Goal: Information Seeking & Learning: Compare options

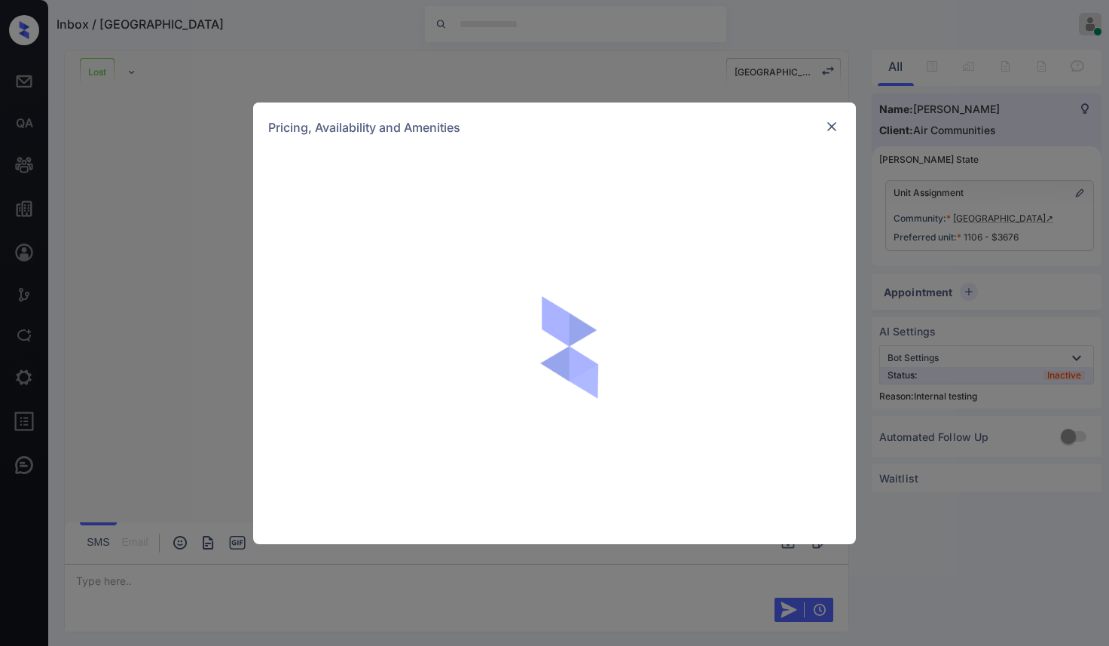
scroll to position [4312, 0]
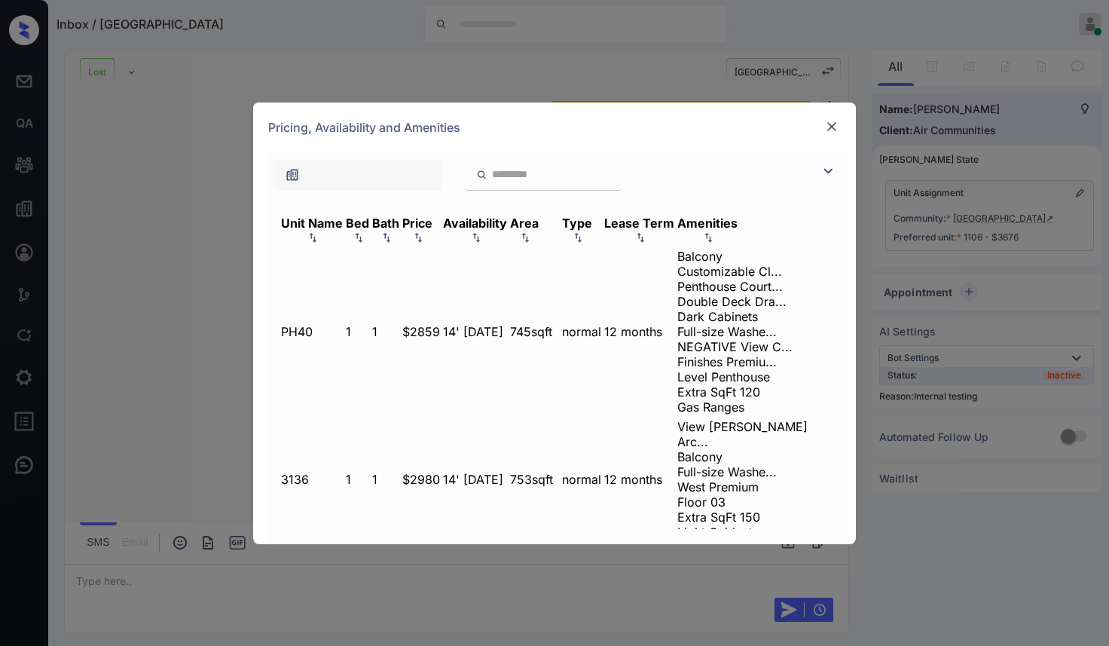
click at [433, 222] on div "Price" at bounding box center [417, 223] width 30 height 15
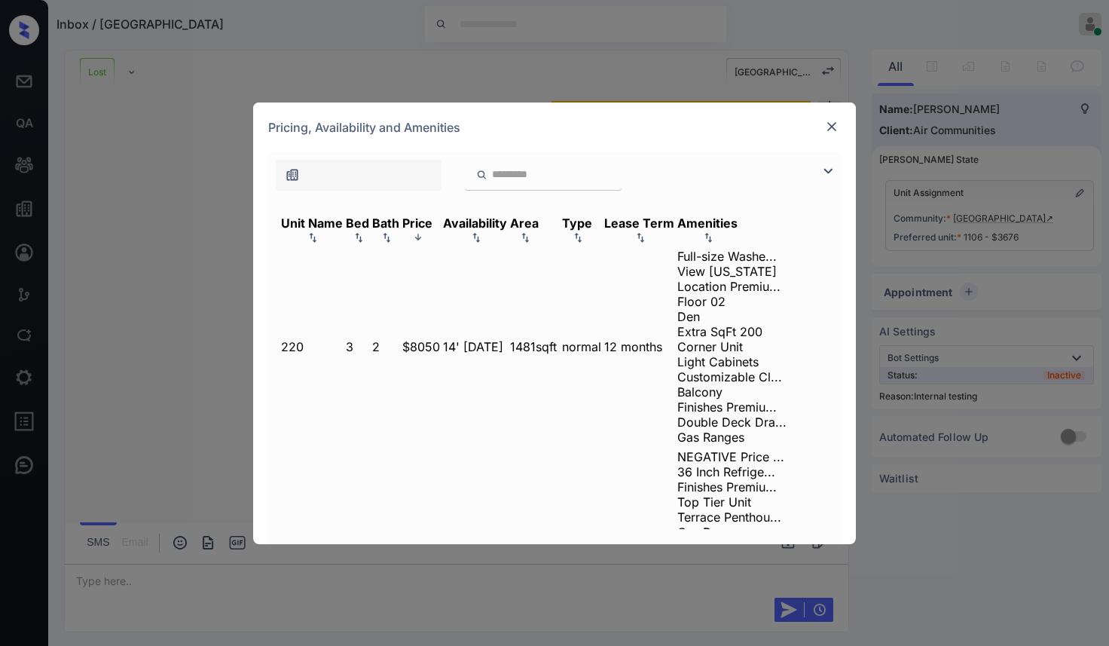
click at [426, 231] on img at bounding box center [418, 236] width 15 height 11
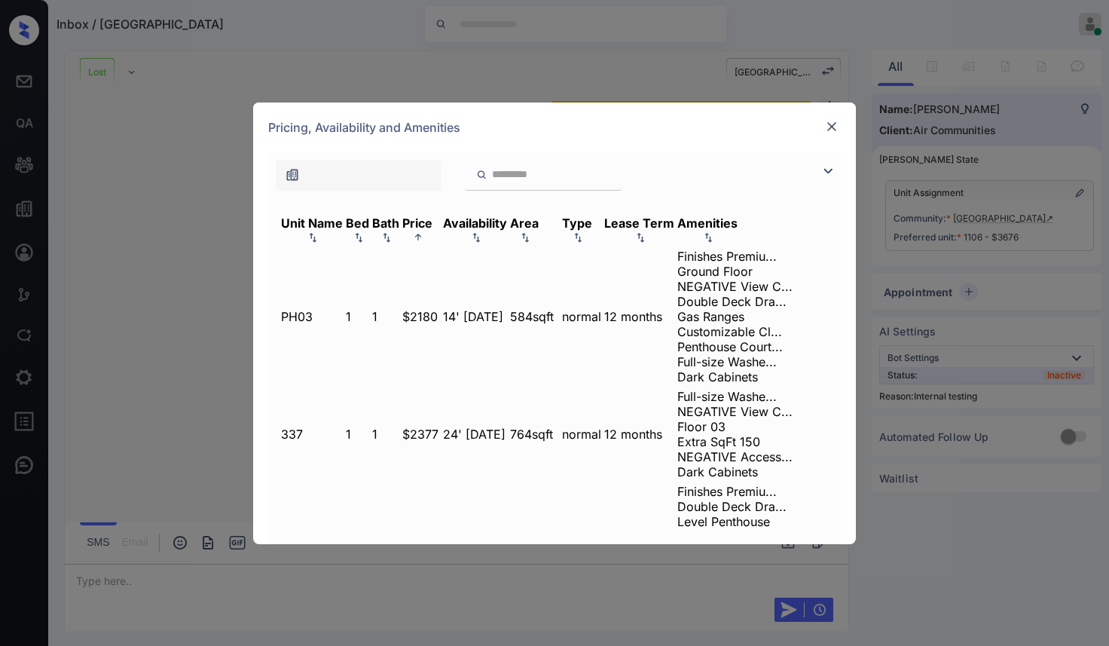
click at [400, 216] on th "Bath" at bounding box center [386, 231] width 29 height 32
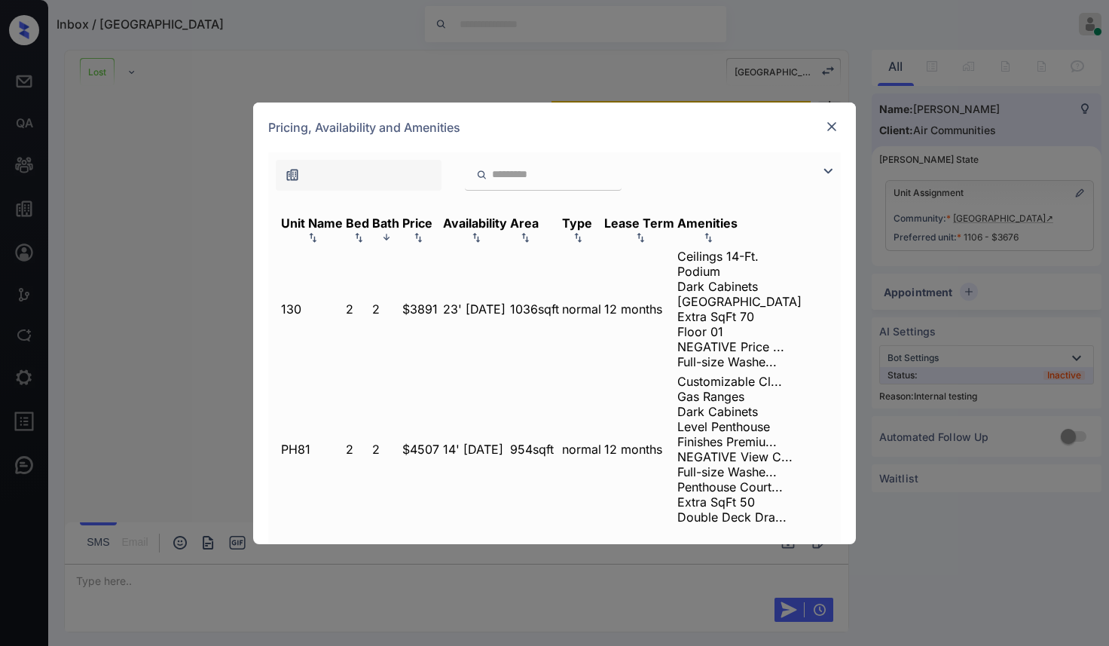
click at [399, 220] on div "Bath" at bounding box center [385, 223] width 27 height 15
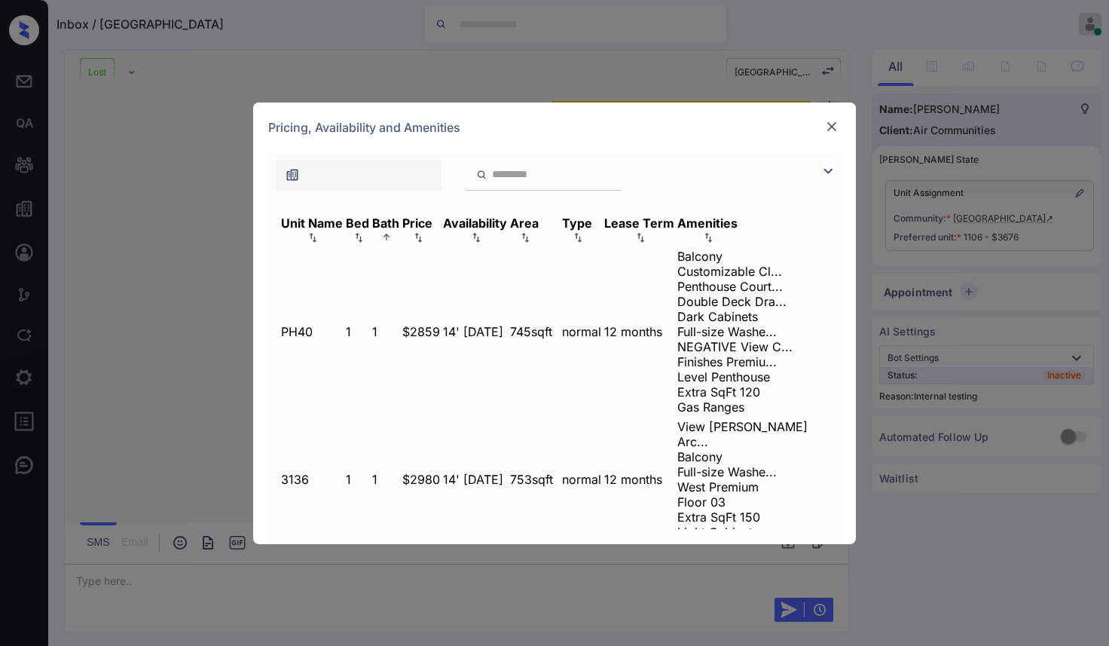
click at [399, 230] on div "Bath" at bounding box center [385, 223] width 27 height 15
click at [394, 232] on img at bounding box center [386, 237] width 15 height 11
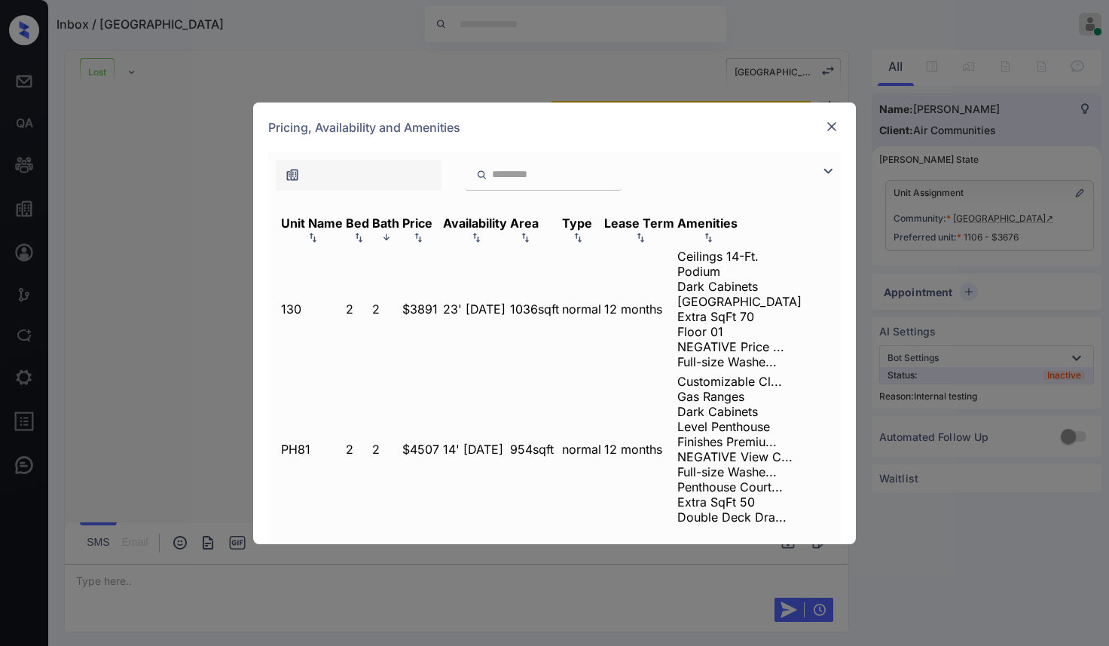
click at [394, 231] on img at bounding box center [386, 236] width 15 height 11
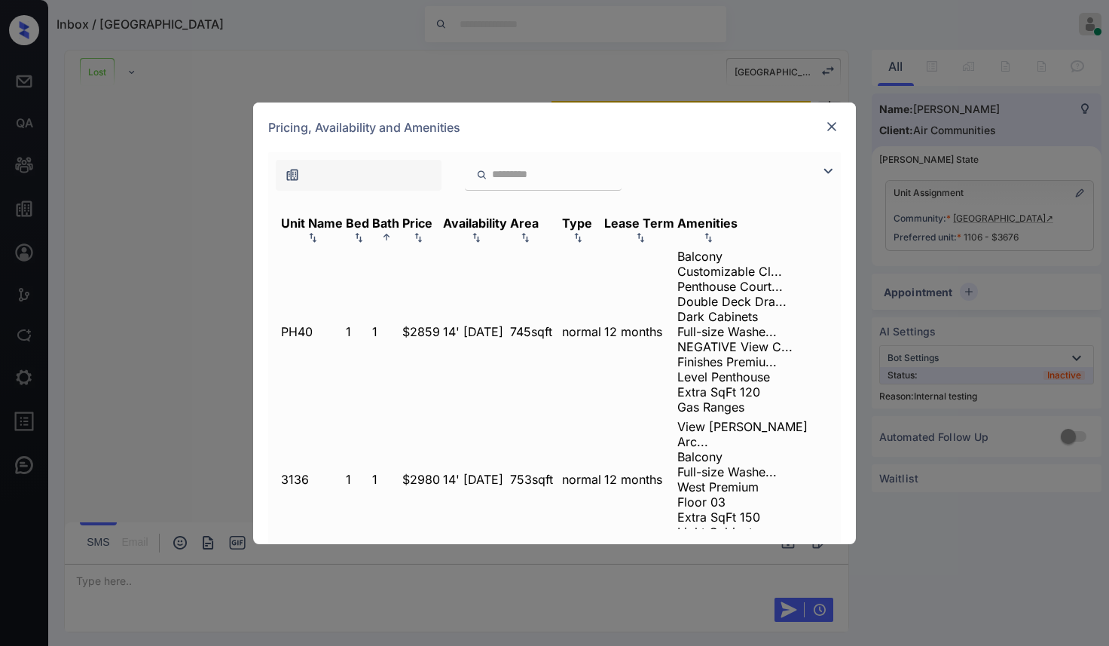
click at [394, 231] on img at bounding box center [386, 236] width 15 height 11
click at [394, 232] on img at bounding box center [386, 237] width 15 height 11
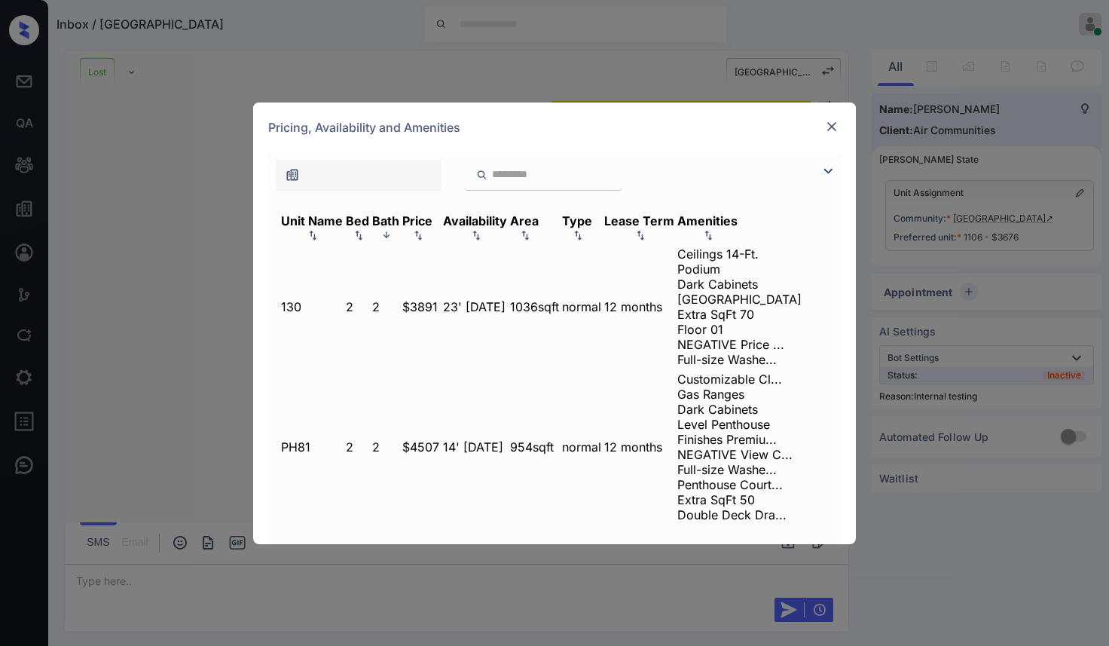
scroll to position [3, 0]
click at [426, 229] on img at bounding box center [418, 234] width 15 height 11
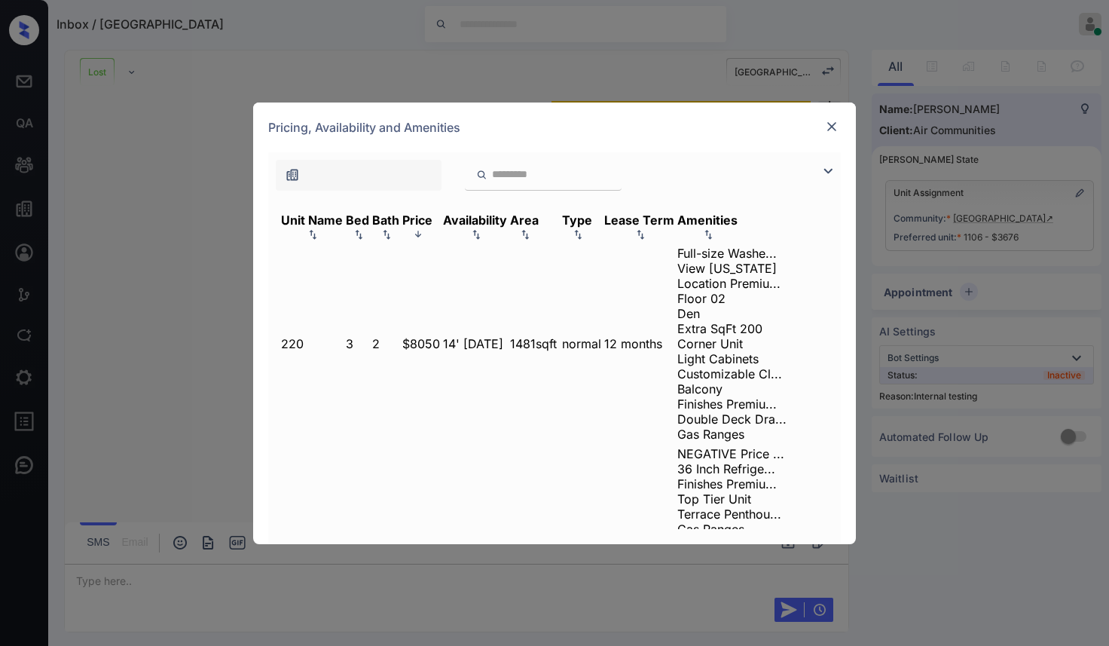
click at [426, 228] on img at bounding box center [418, 233] width 15 height 11
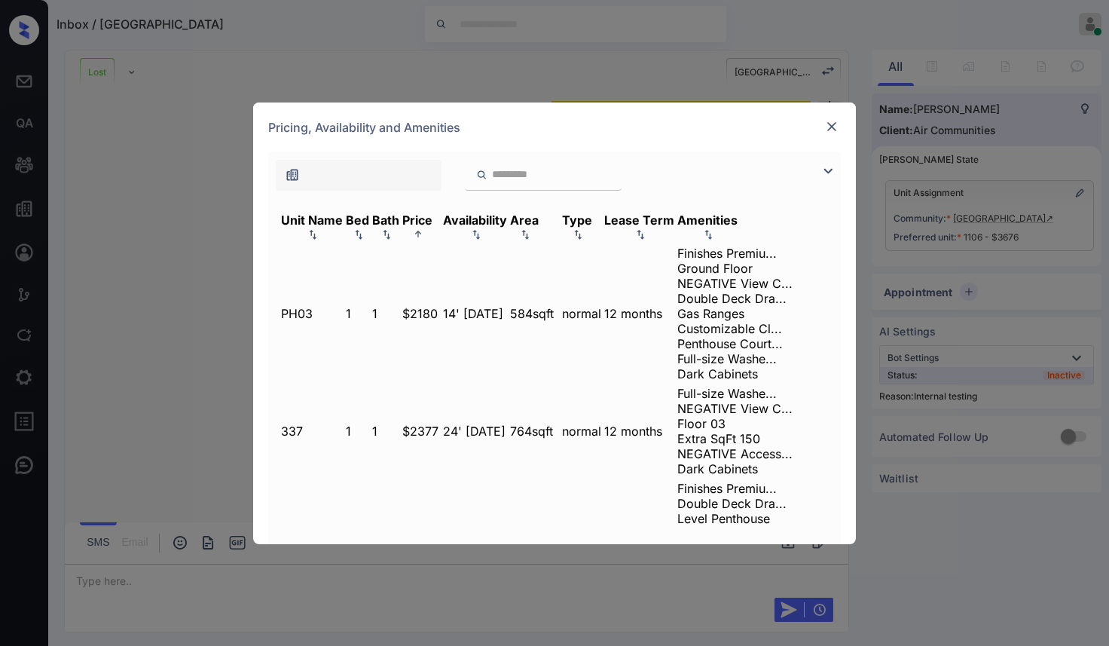
click at [426, 228] on img at bounding box center [418, 233] width 15 height 11
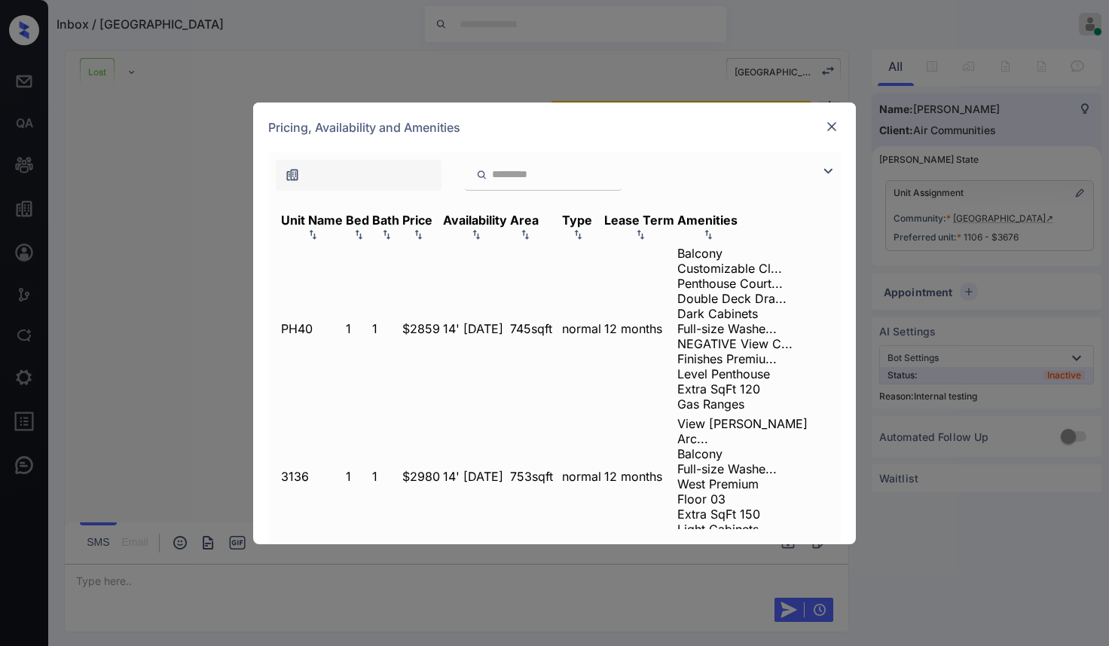
click at [426, 229] on img at bounding box center [418, 234] width 15 height 11
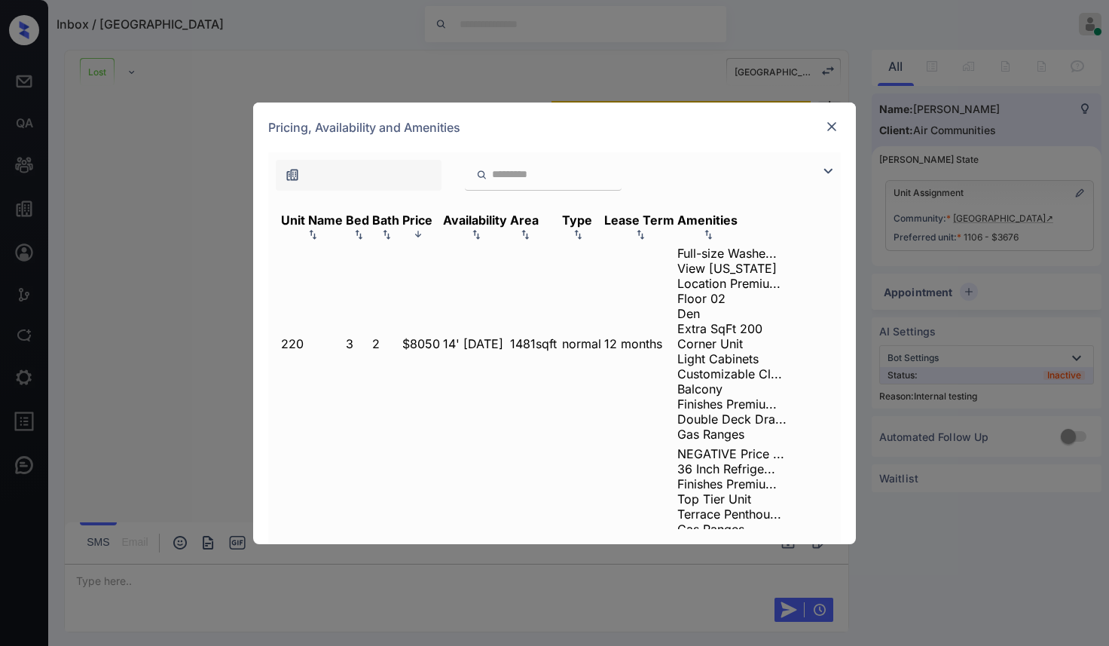
click at [426, 228] on img at bounding box center [418, 233] width 15 height 11
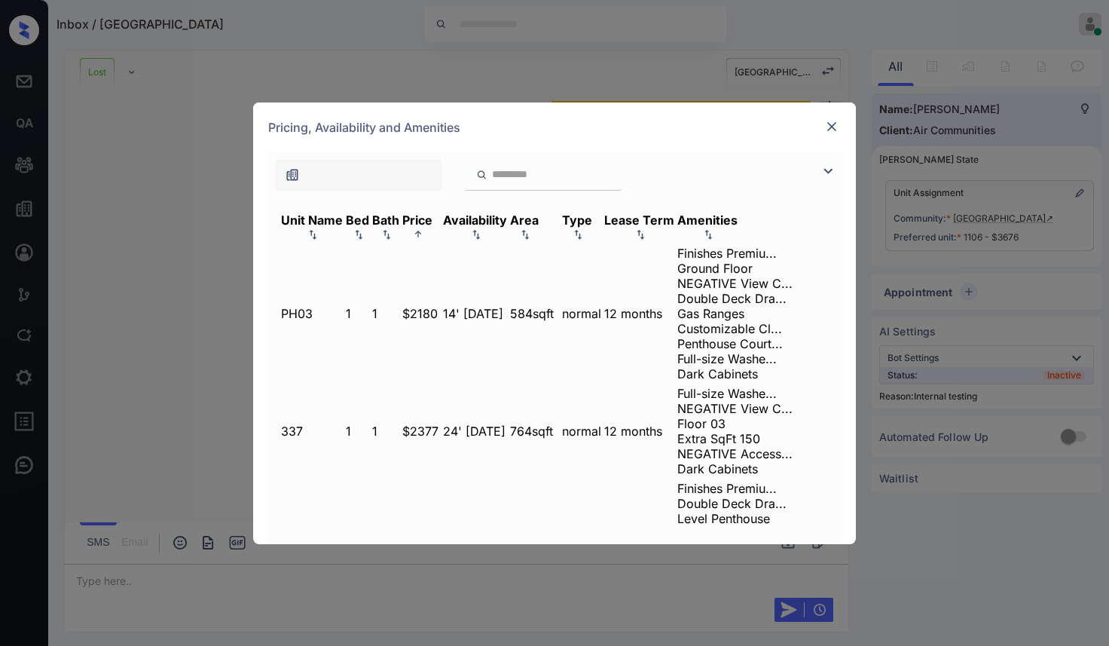
click at [369, 225] on div "Bed" at bounding box center [357, 220] width 23 height 15
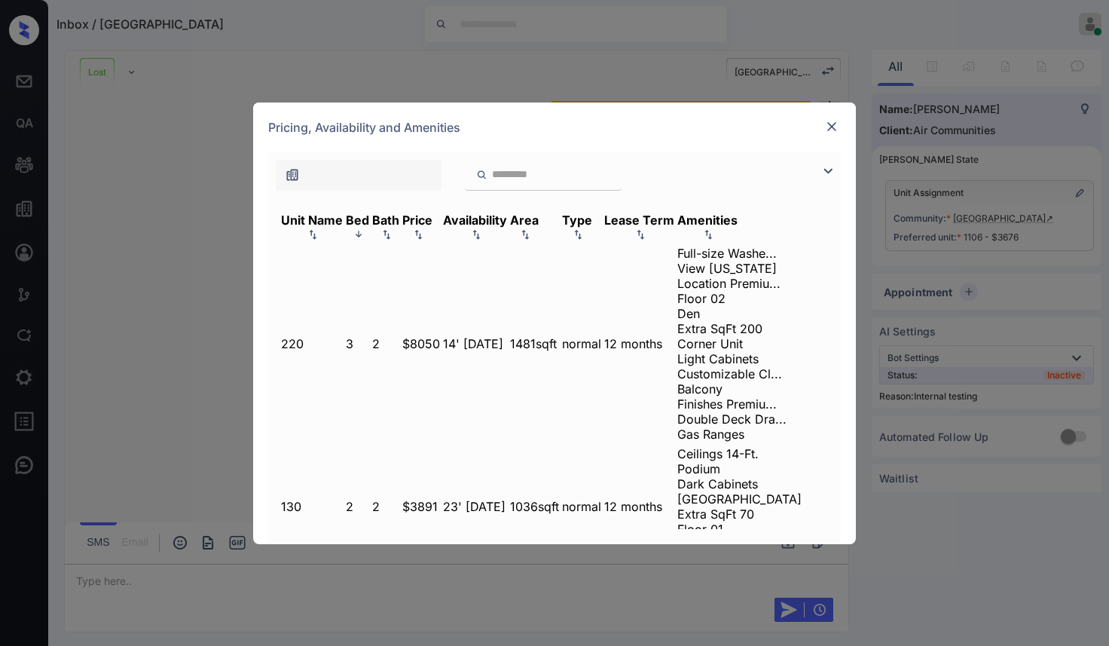
click at [366, 228] on img at bounding box center [358, 233] width 15 height 11
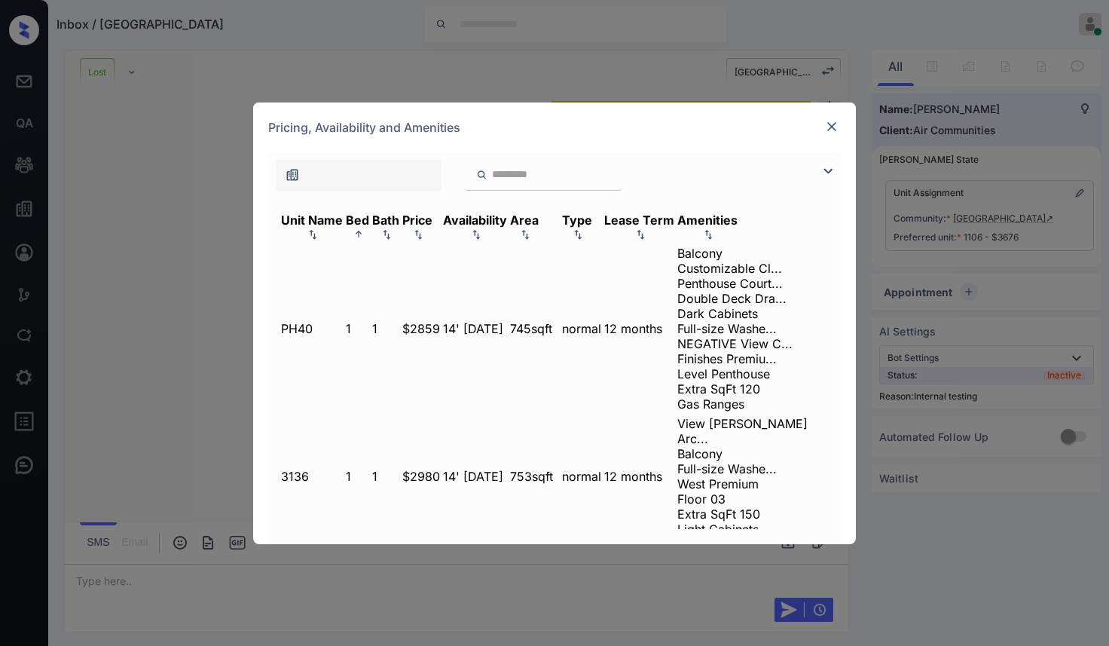
click at [366, 228] on img at bounding box center [358, 233] width 15 height 11
click at [366, 229] on img at bounding box center [358, 234] width 15 height 11
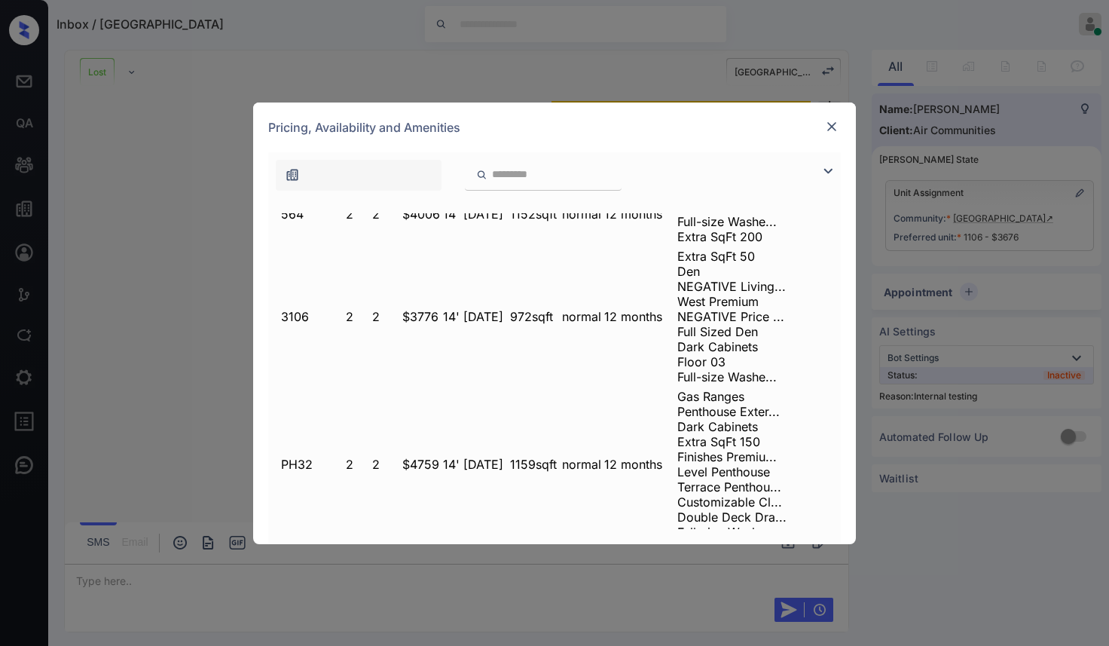
scroll to position [2242, 0]
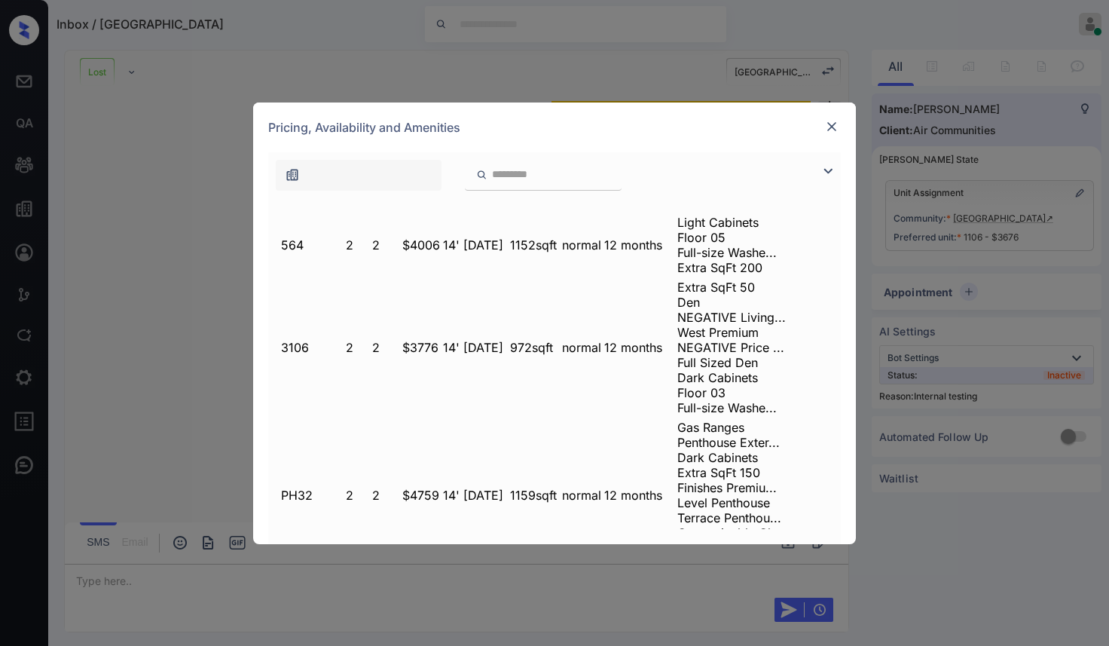
click at [961, 369] on div "**********" at bounding box center [554, 323] width 1109 height 646
click at [835, 124] on img at bounding box center [831, 126] width 15 height 15
